Goal: Contribute content: Add original content to the website for others to see

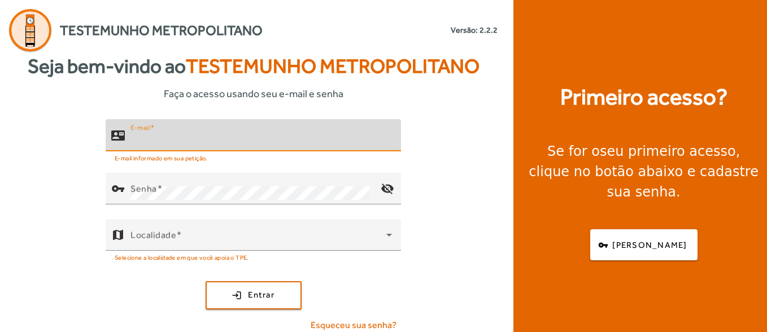
click at [246, 142] on input "E-mail" at bounding box center [262, 140] width 262 height 14
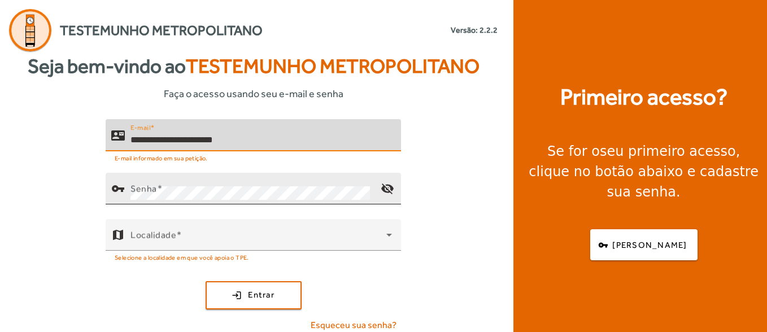
type input "**********"
click at [158, 186] on span at bounding box center [160, 188] width 6 height 11
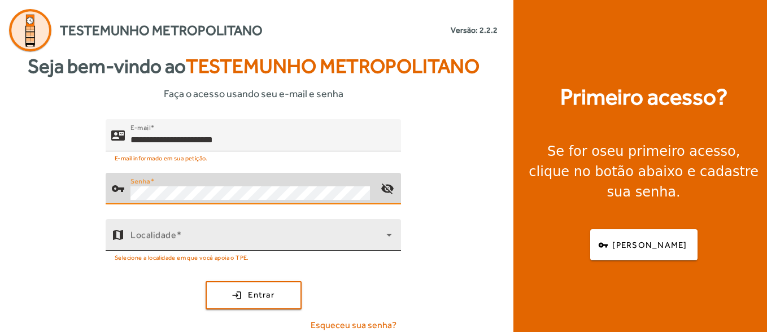
click at [157, 240] on span at bounding box center [259, 240] width 256 height 14
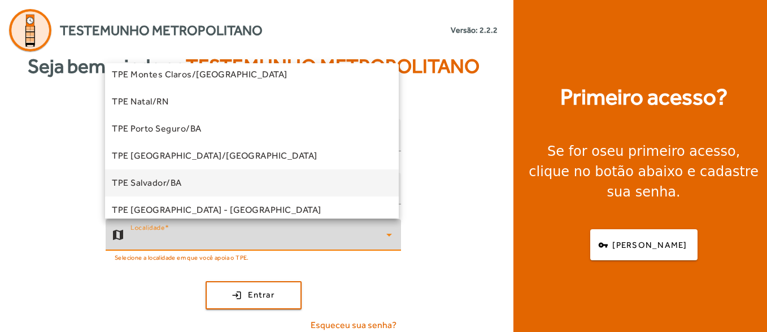
scroll to position [283, 0]
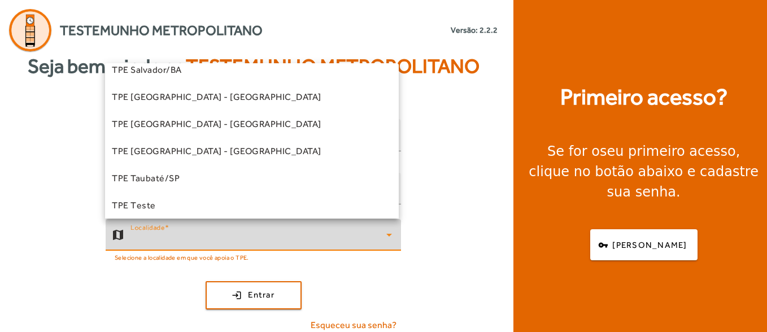
click at [205, 74] on mat-option "TPE Salvador/BA" at bounding box center [252, 70] width 294 height 27
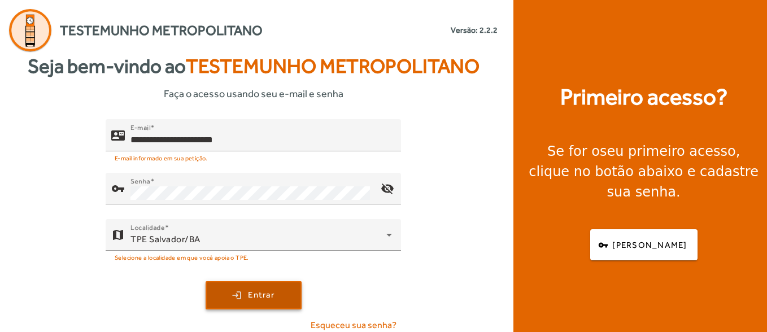
click at [277, 298] on span "submit" at bounding box center [254, 295] width 94 height 27
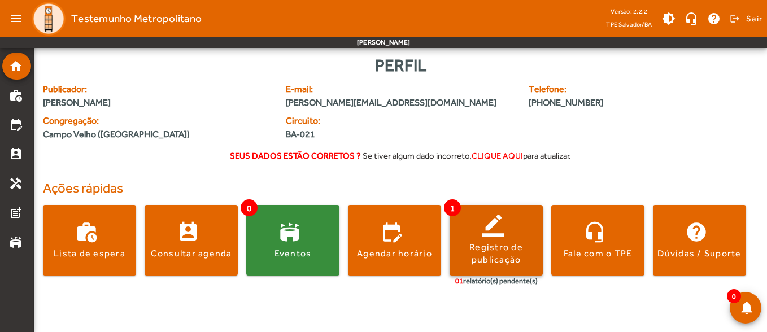
click at [507, 255] on div "Registro de publicação" at bounding box center [496, 253] width 93 height 25
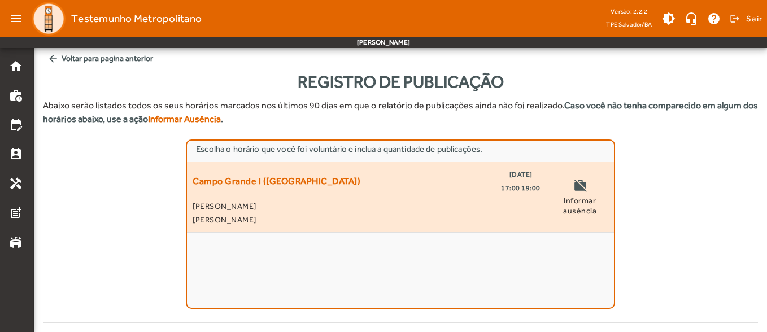
click at [425, 198] on div "Campo Grande I ([GEOGRAPHIC_DATA]) [DATE] 17:00 19:00 [PERSON_NAME] [PERSON_NAM…" at bounding box center [367, 197] width 348 height 59
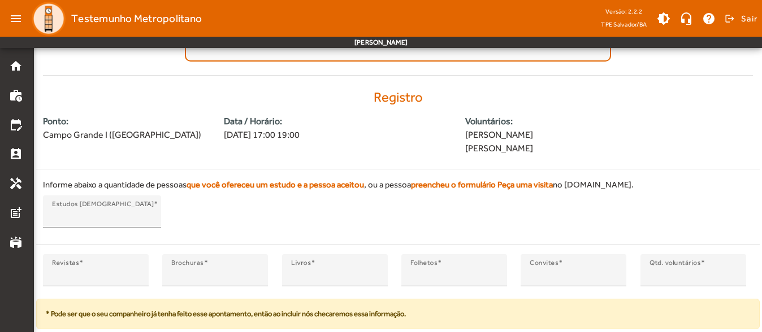
scroll to position [277, 0]
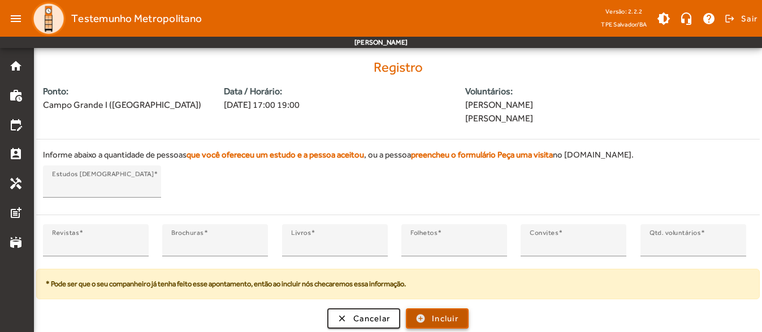
click at [440, 312] on span "Incluir" at bounding box center [445, 318] width 27 height 13
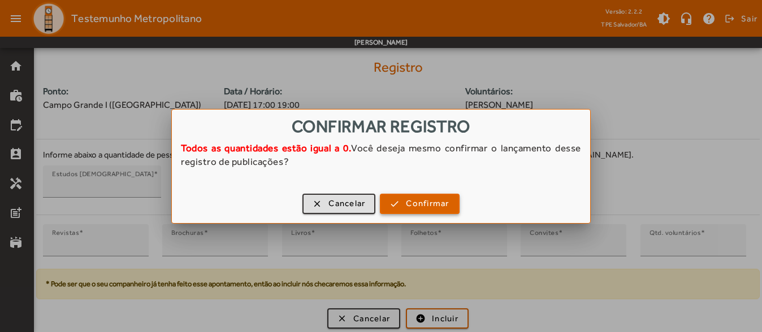
click at [418, 203] on span "Confirmar" at bounding box center [427, 203] width 43 height 13
